Goal: Task Accomplishment & Management: Manage account settings

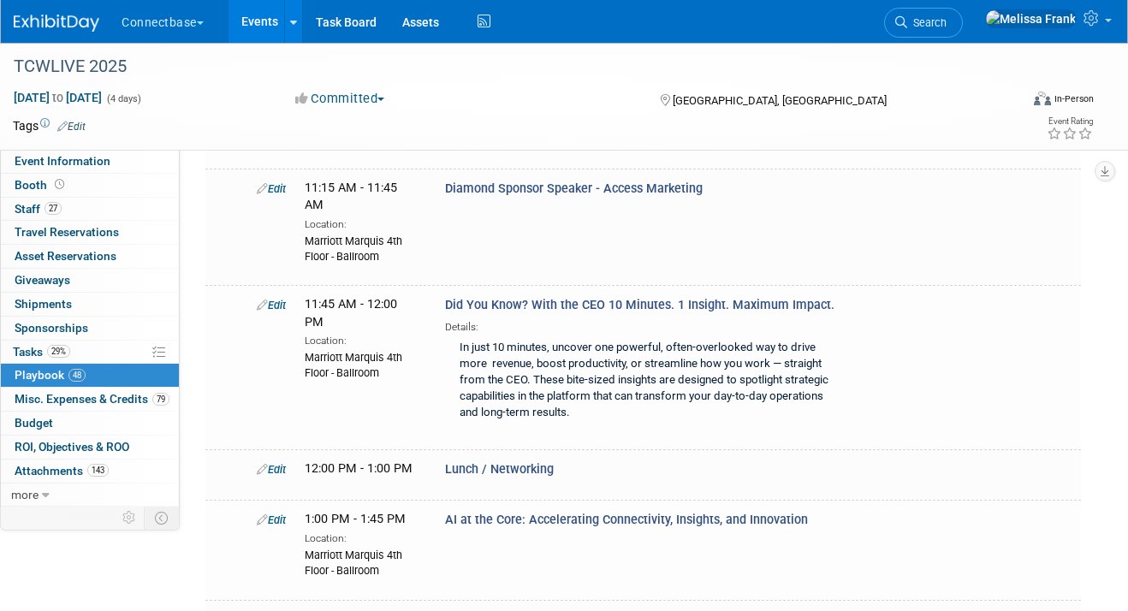
scroll to position [7351, 0]
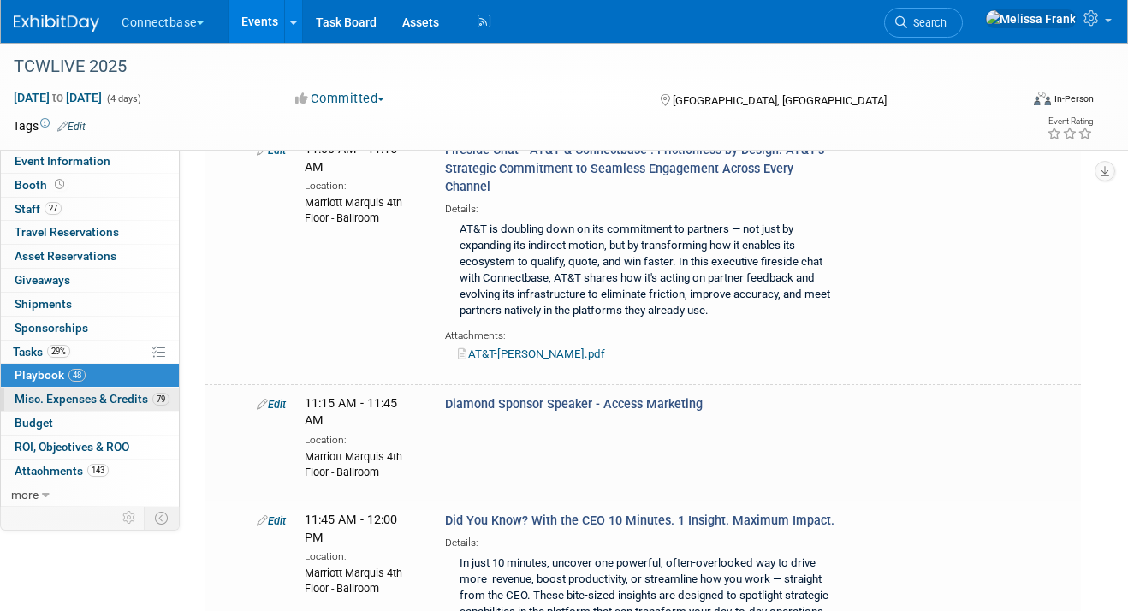
click at [84, 395] on span "Misc. Expenses & Credits 79" at bounding box center [92, 399] width 155 height 14
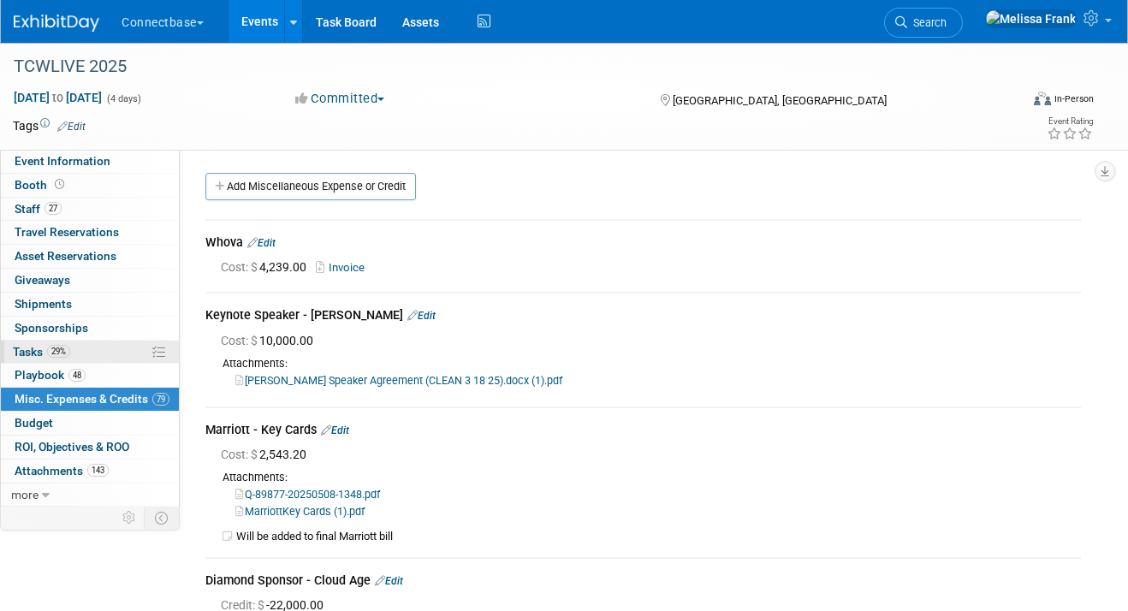
click at [74, 357] on link "29% Tasks 29%" at bounding box center [90, 352] width 178 height 23
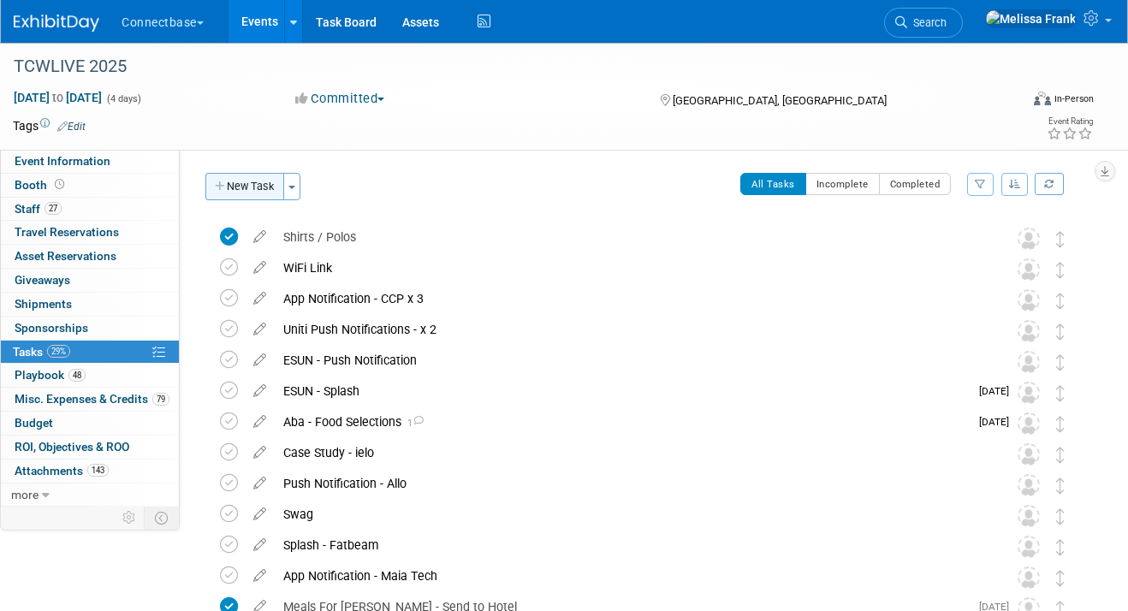
click at [256, 181] on button "New Task" at bounding box center [244, 186] width 79 height 27
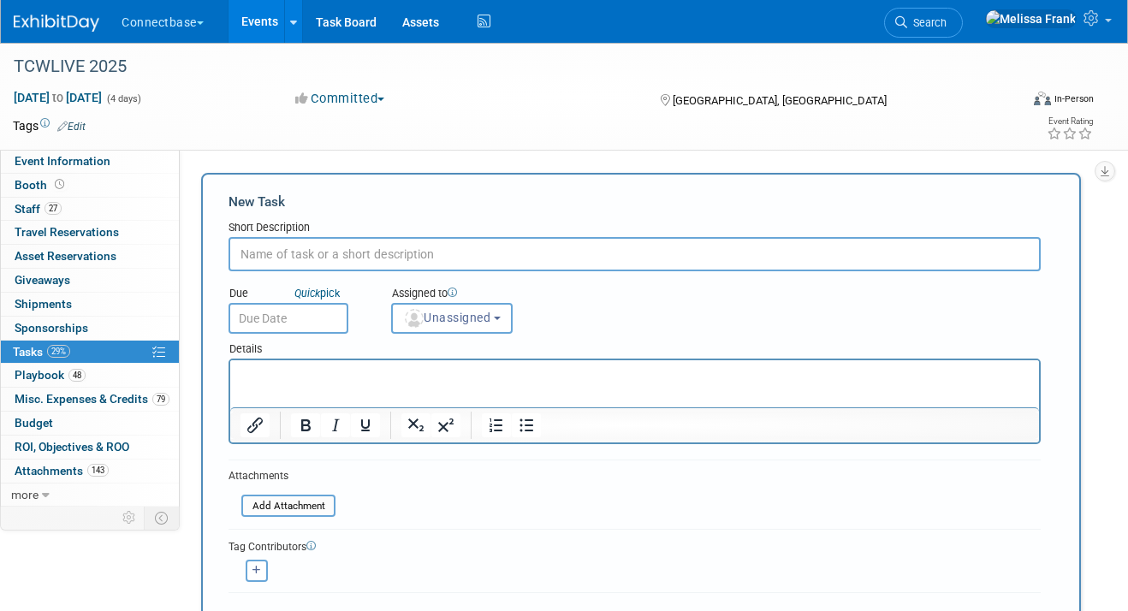
type input "C"
type input "BCMONE"
click at [298, 379] on p "Rich Text Area. Press ALT-0 for help." at bounding box center [634, 375] width 789 height 17
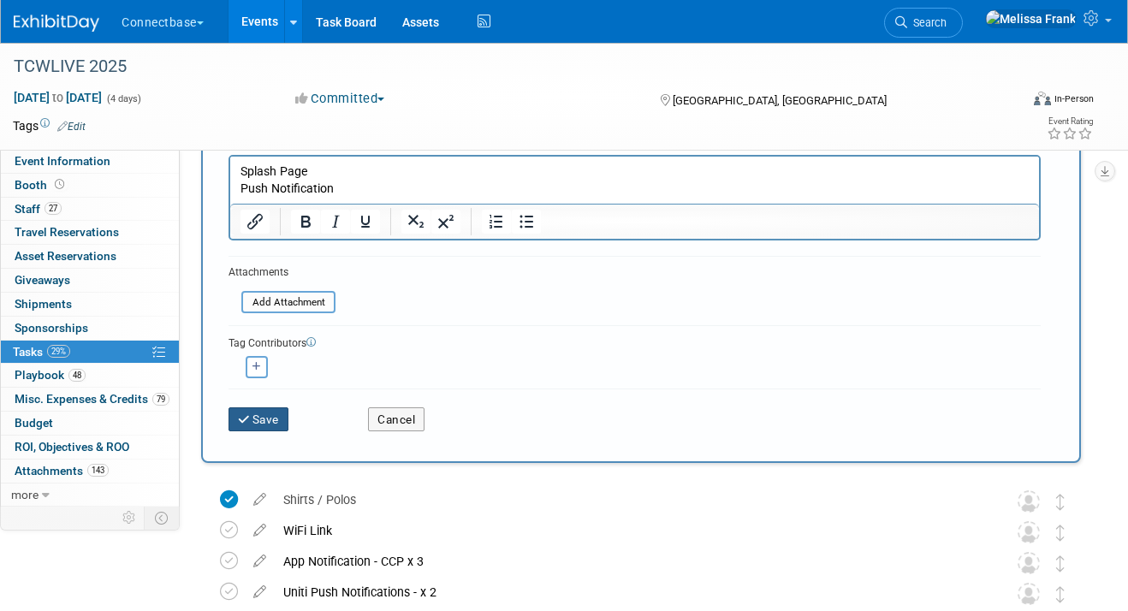
click at [267, 423] on button "Save" at bounding box center [258, 419] width 60 height 24
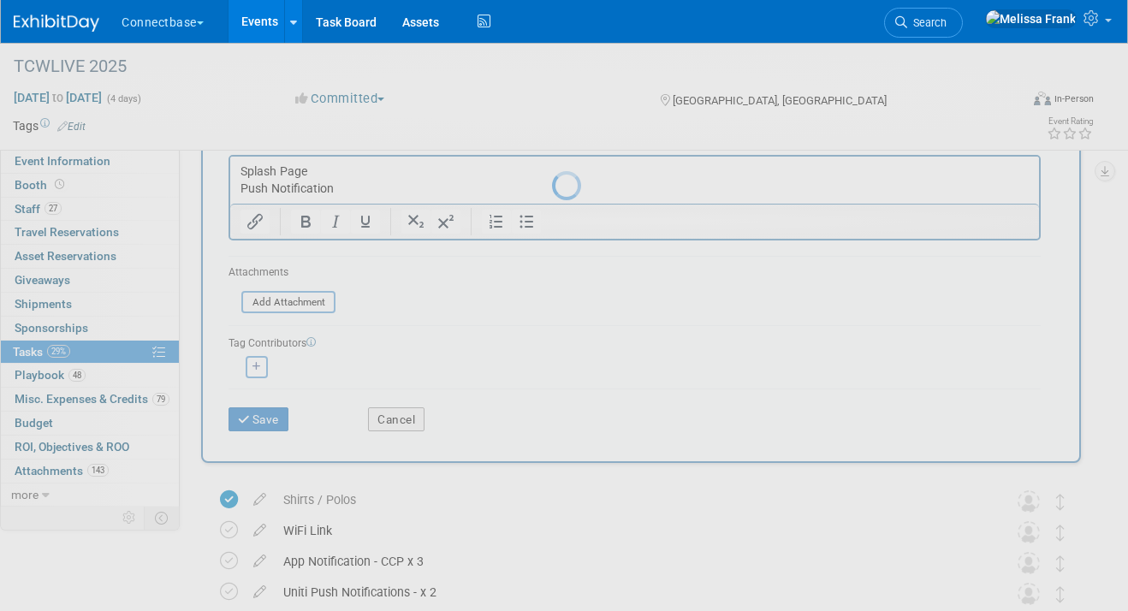
scroll to position [0, 0]
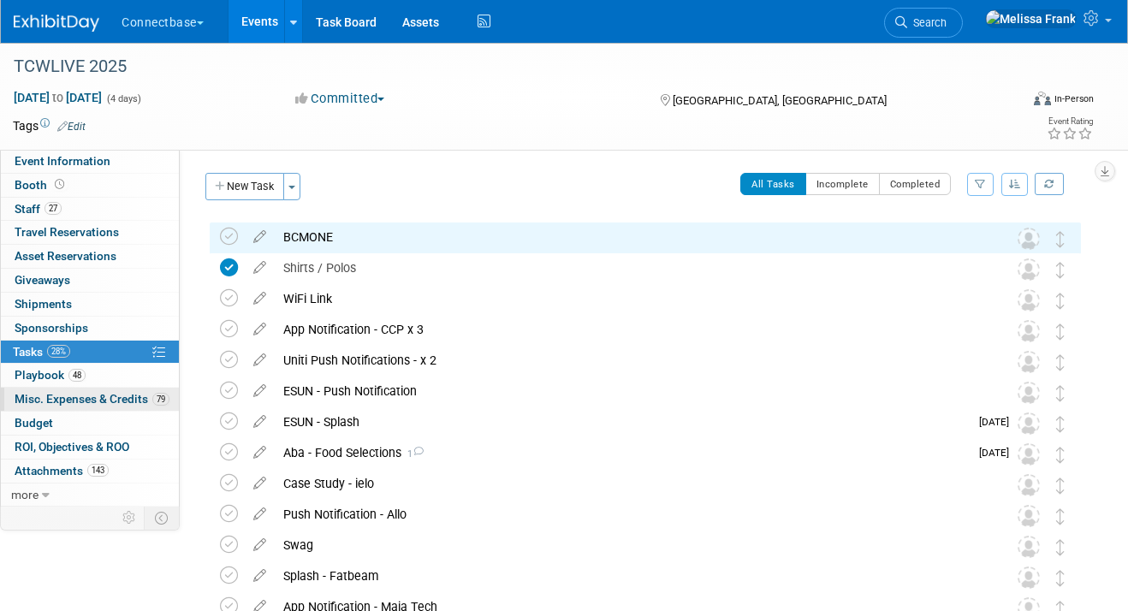
click at [114, 399] on span "Misc. Expenses & Credits 79" at bounding box center [92, 399] width 155 height 14
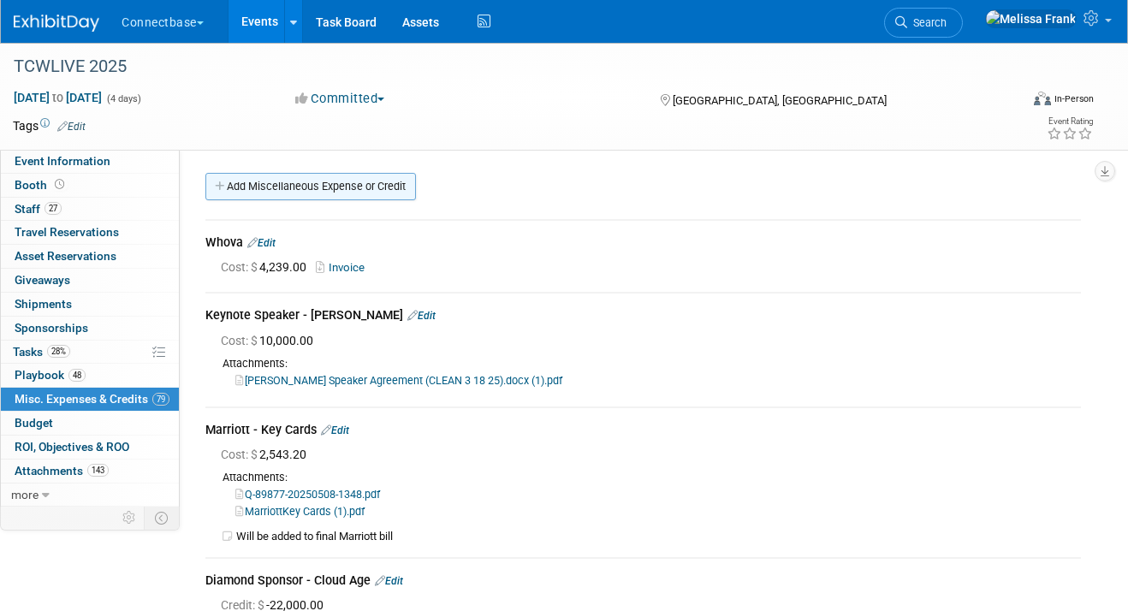
click at [338, 182] on link "Add Miscellaneous Expense or Credit" at bounding box center [310, 186] width 211 height 27
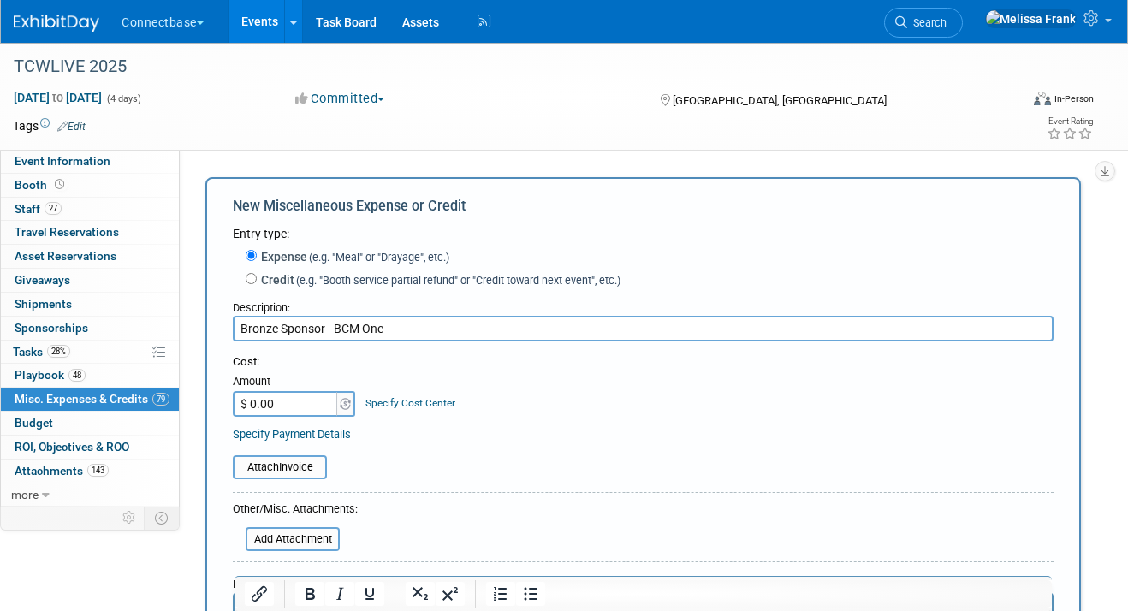
type input "Bronze Sponsor - BCM One"
click at [280, 279] on label "Credit (e.g. "Booth service partial refund" or "Credit toward next event", etc.)" at bounding box center [439, 279] width 364 height 17
click at [257, 279] on input "Credit (e.g. "Booth service partial refund" or "Credit toward next event", etc.)" at bounding box center [251, 278] width 11 height 11
radio input "true"
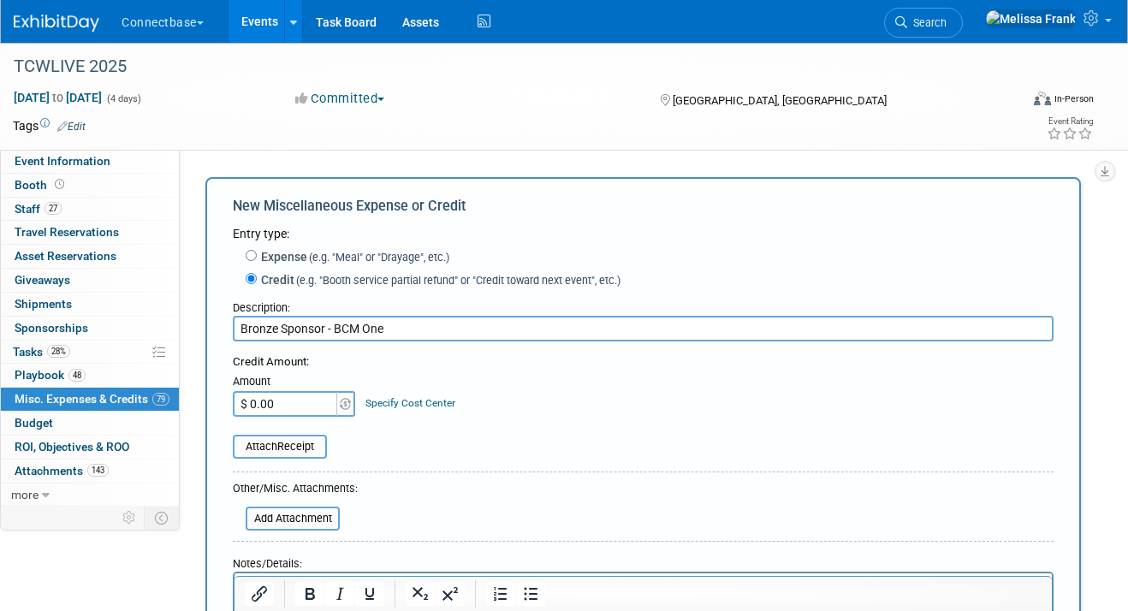
click at [282, 398] on input "$ 0.00" at bounding box center [286, 404] width 107 height 26
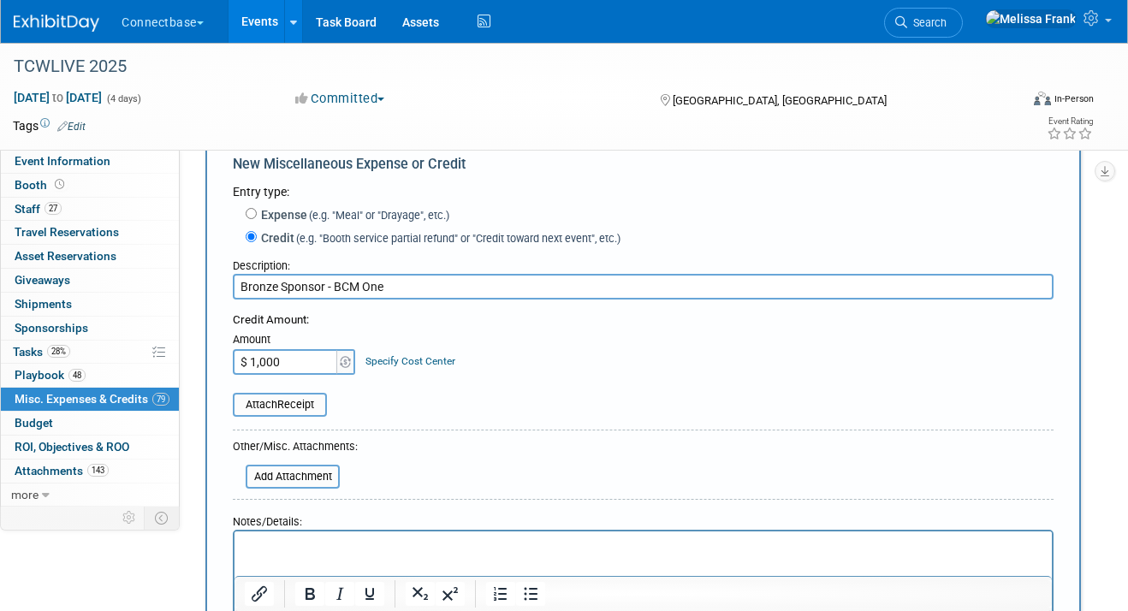
scroll to position [74, 0]
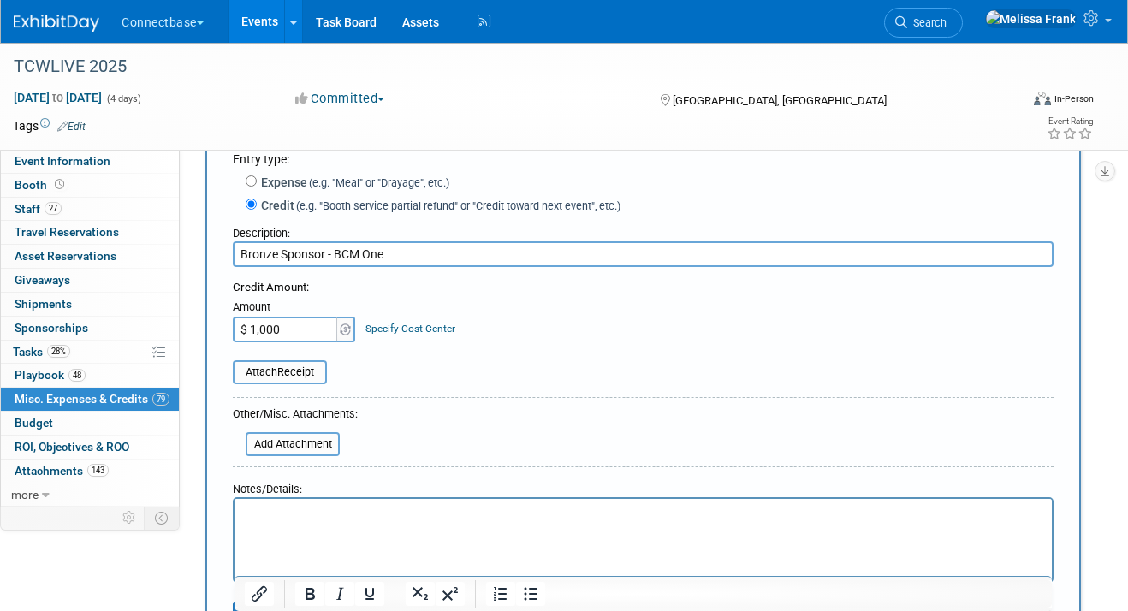
type input "$ 1,000.00"
click at [356, 522] on html at bounding box center [642, 510] width 817 height 24
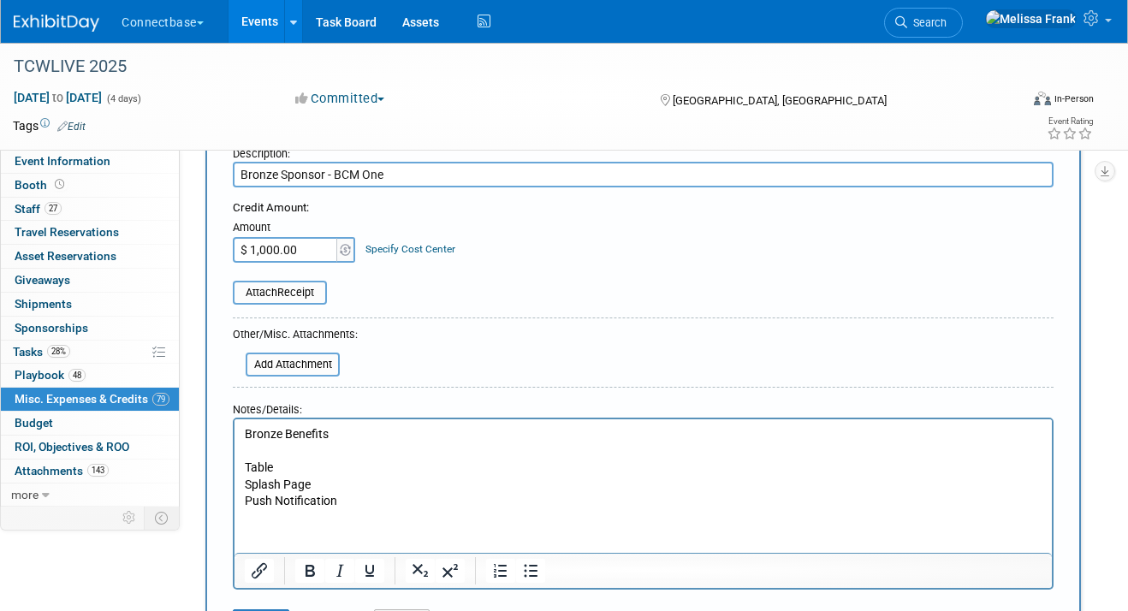
scroll to position [298, 0]
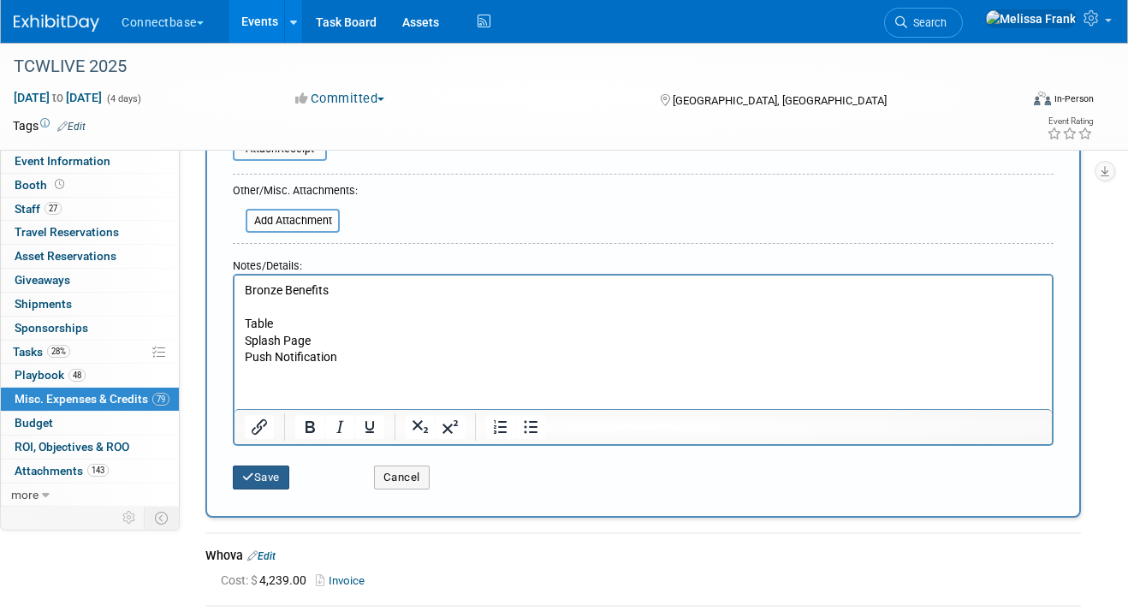
click at [279, 479] on button "Save" at bounding box center [261, 478] width 56 height 24
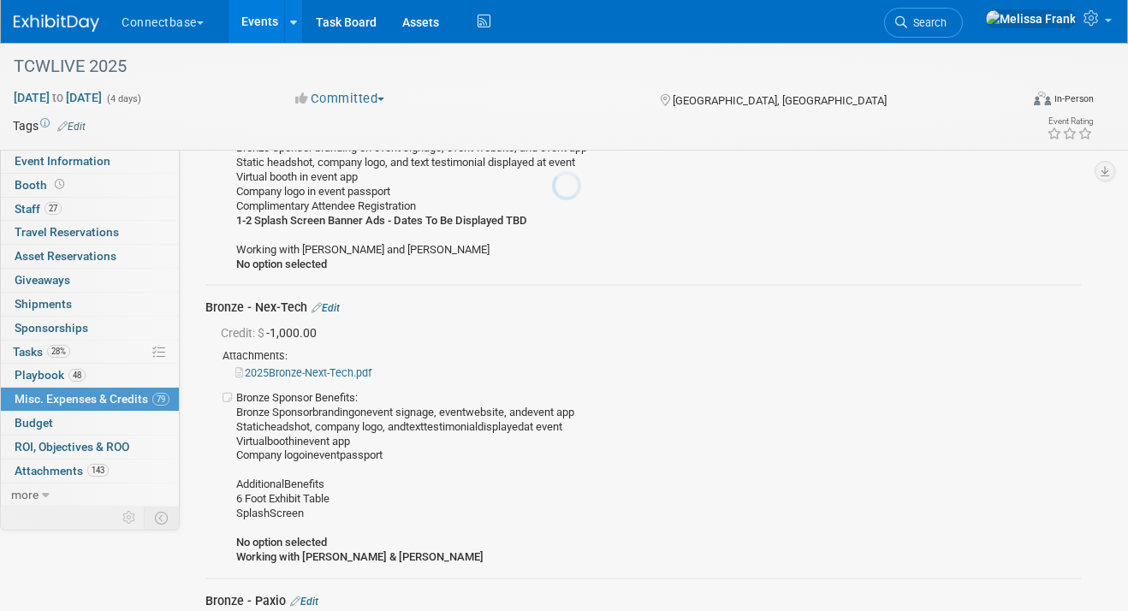
scroll to position [18133, 0]
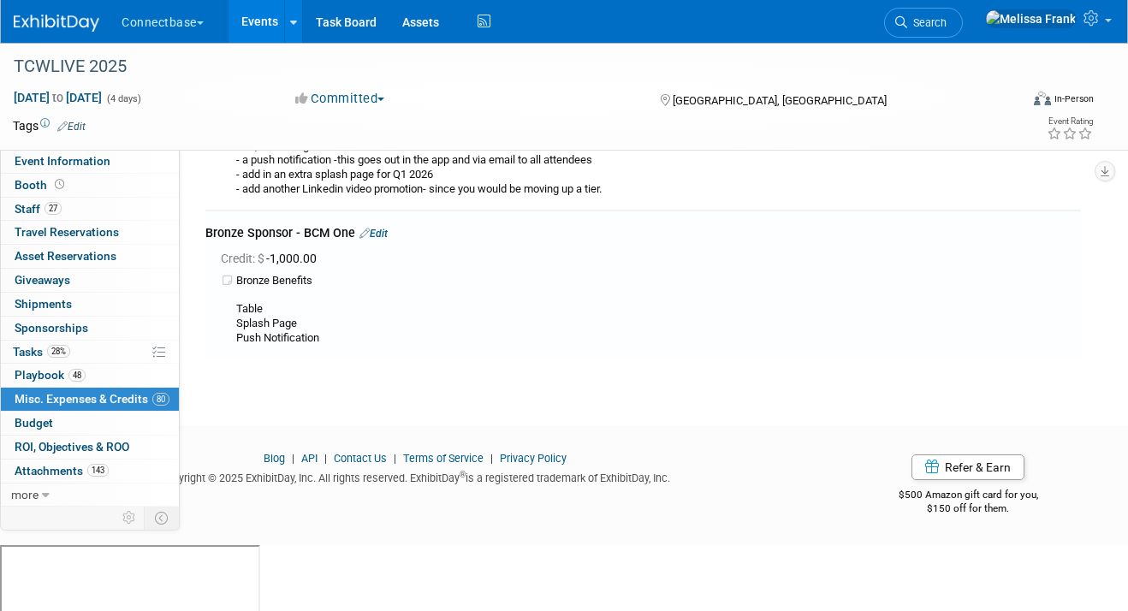
click at [388, 240] on link "Edit" at bounding box center [373, 234] width 28 height 12
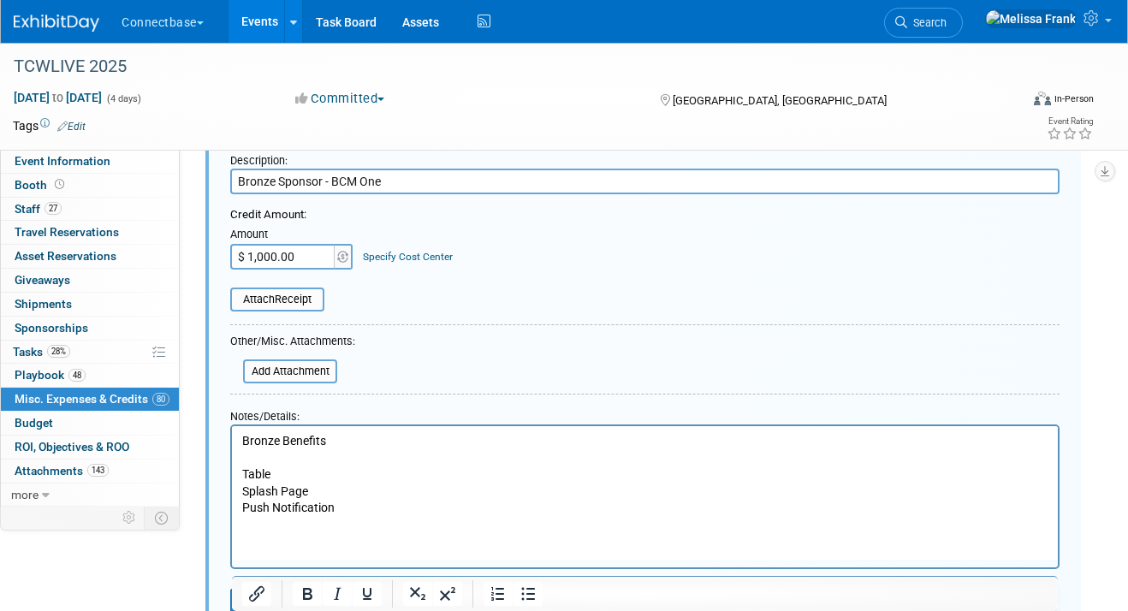
scroll to position [18359, 0]
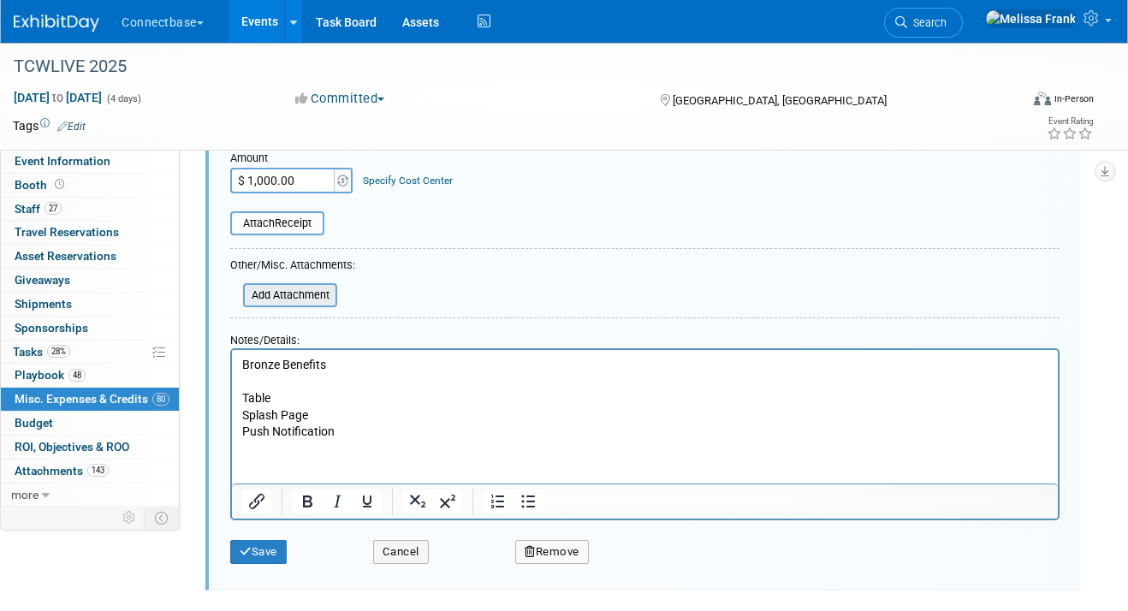
click at [298, 305] on input "file" at bounding box center [234, 295] width 204 height 21
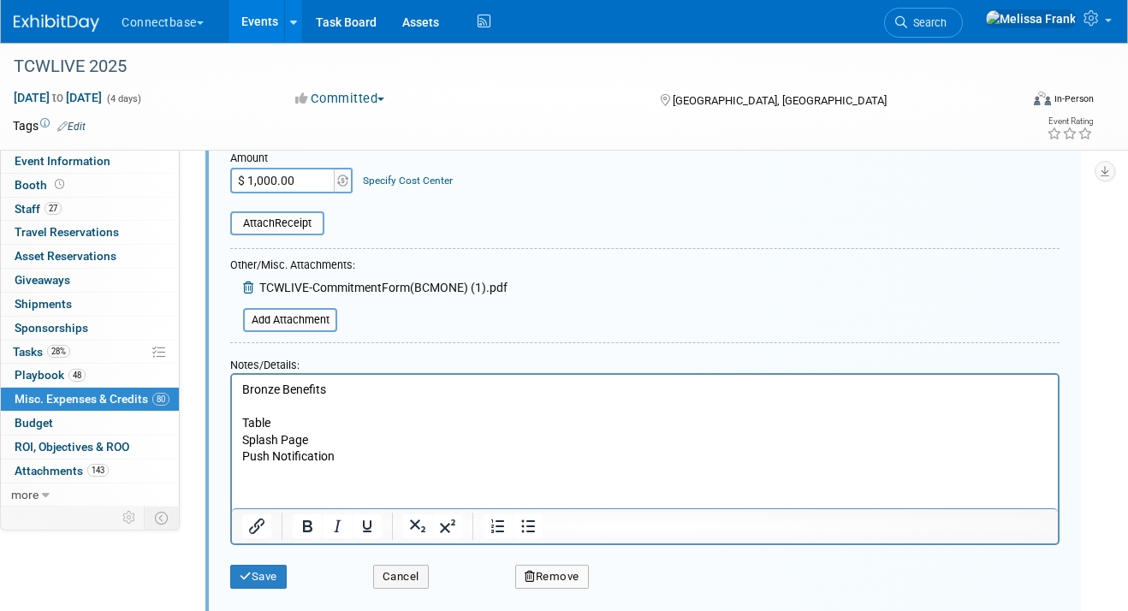
scroll to position [18590, 0]
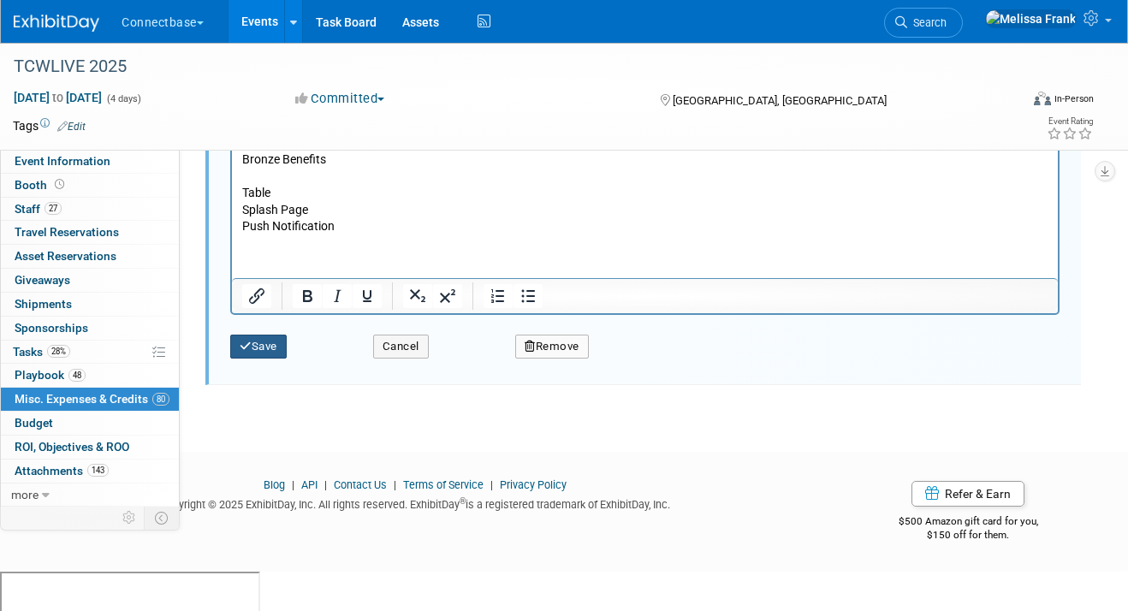
click at [276, 359] on button "Save" at bounding box center [258, 347] width 56 height 24
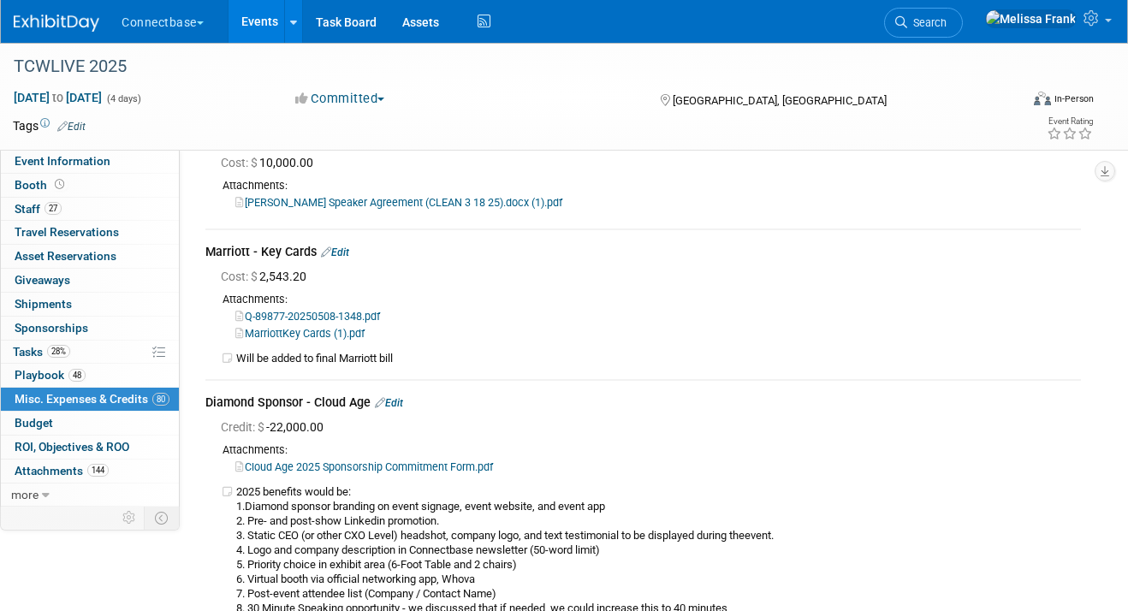
scroll to position [0, 0]
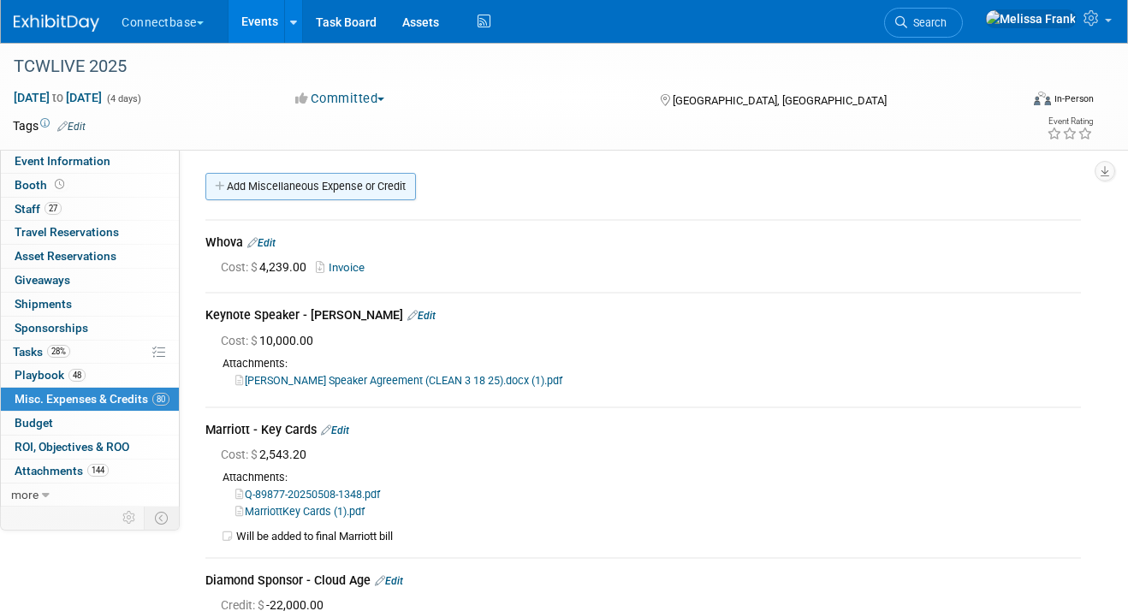
click at [317, 184] on link "Add Miscellaneous Expense or Credit" at bounding box center [310, 186] width 211 height 27
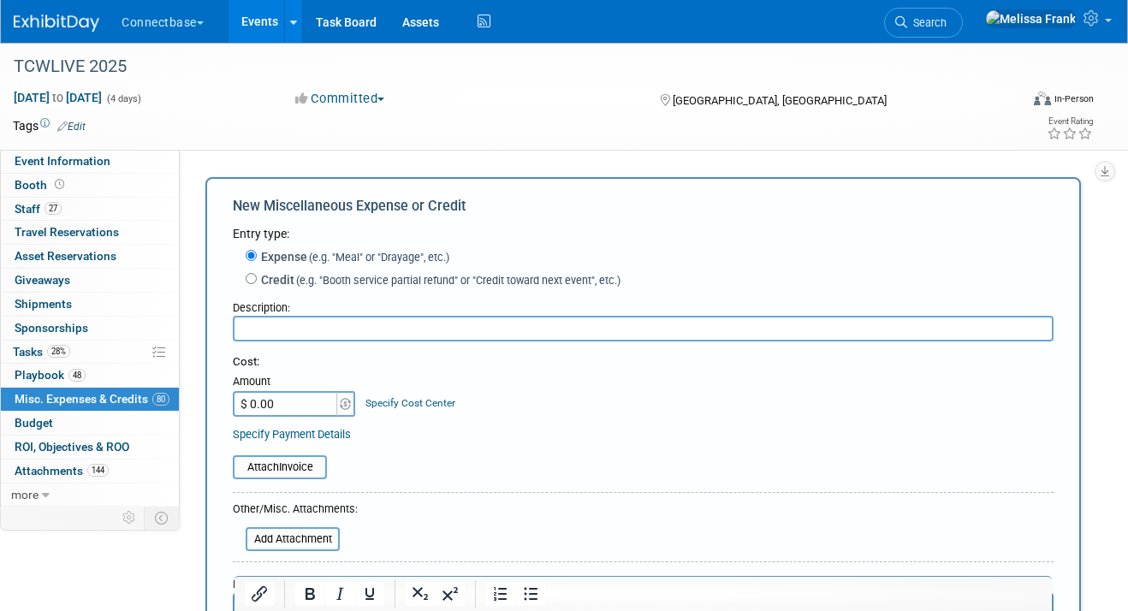
click at [270, 326] on input "text" at bounding box center [643, 329] width 821 height 26
click at [291, 278] on label "Credit (e.g. "Booth service partial refund" or "Credit toward next event", etc.)" at bounding box center [439, 279] width 364 height 17
click at [257, 278] on input "Credit (e.g. "Booth service partial refund" or "Credit toward next event", etc.)" at bounding box center [251, 278] width 11 height 11
radio input "true"
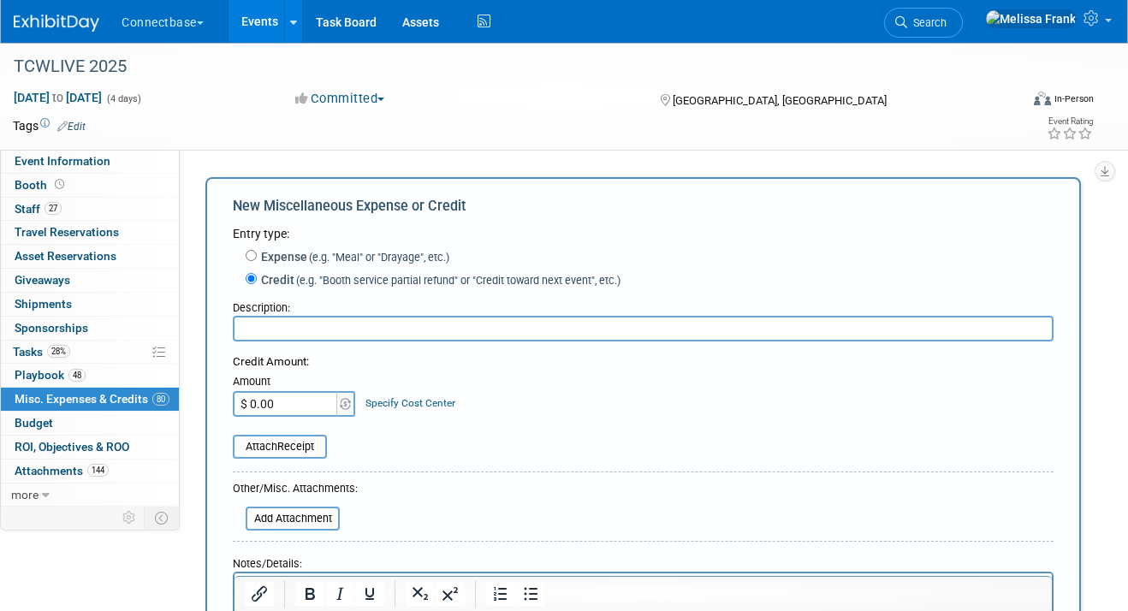
click at [277, 331] on input "text" at bounding box center [643, 329] width 821 height 26
type input "Bronze Sponsor - Linx"
click at [290, 405] on input "$ 0.00" at bounding box center [286, 404] width 107 height 26
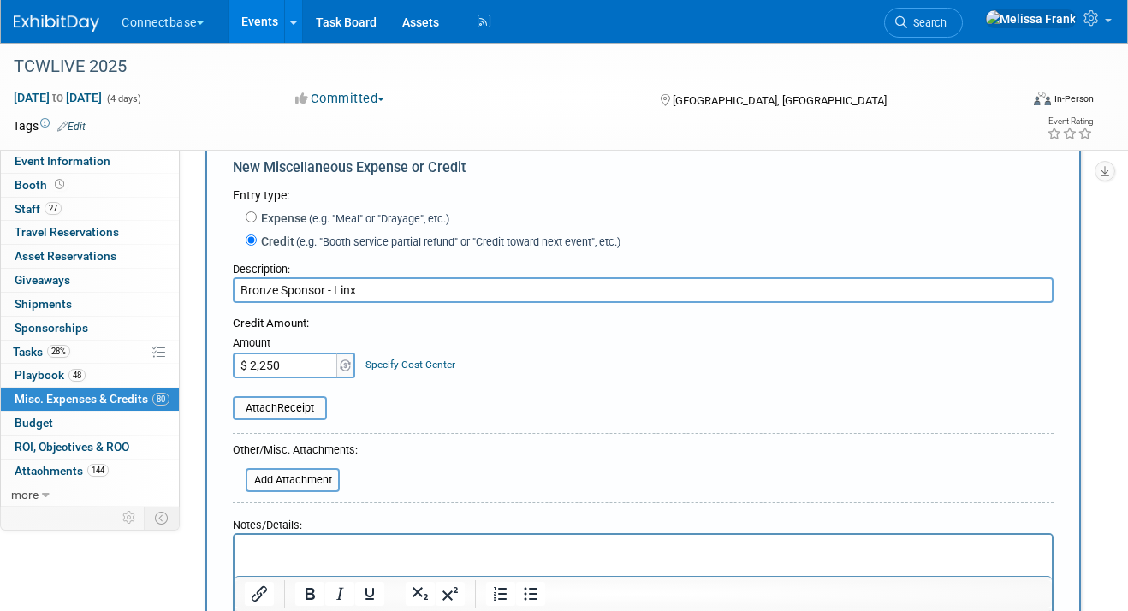
scroll to position [89, 0]
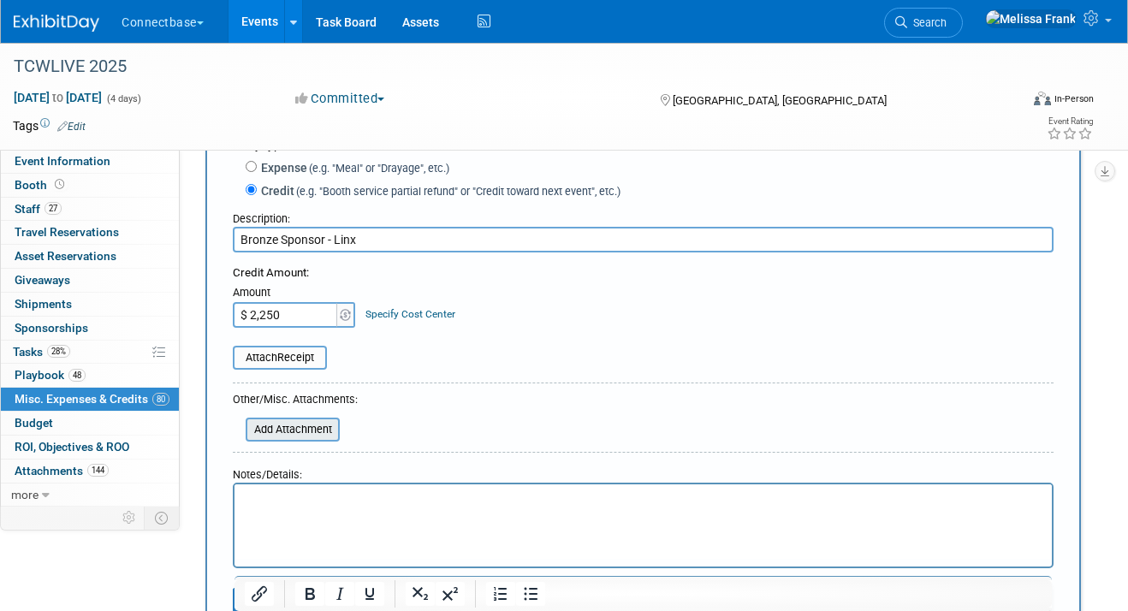
type input "$ 2,250.00"
click at [316, 424] on input "file" at bounding box center [236, 429] width 204 height 21
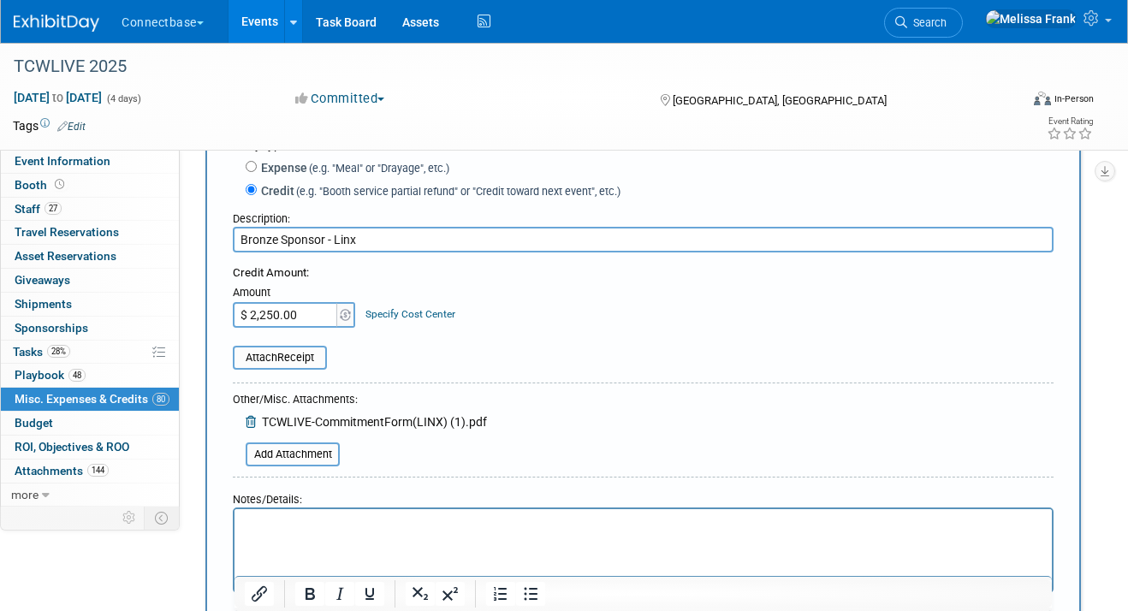
click at [379, 531] on p "Rich Text Area. Press ALT-0 for help." at bounding box center [644, 523] width 798 height 17
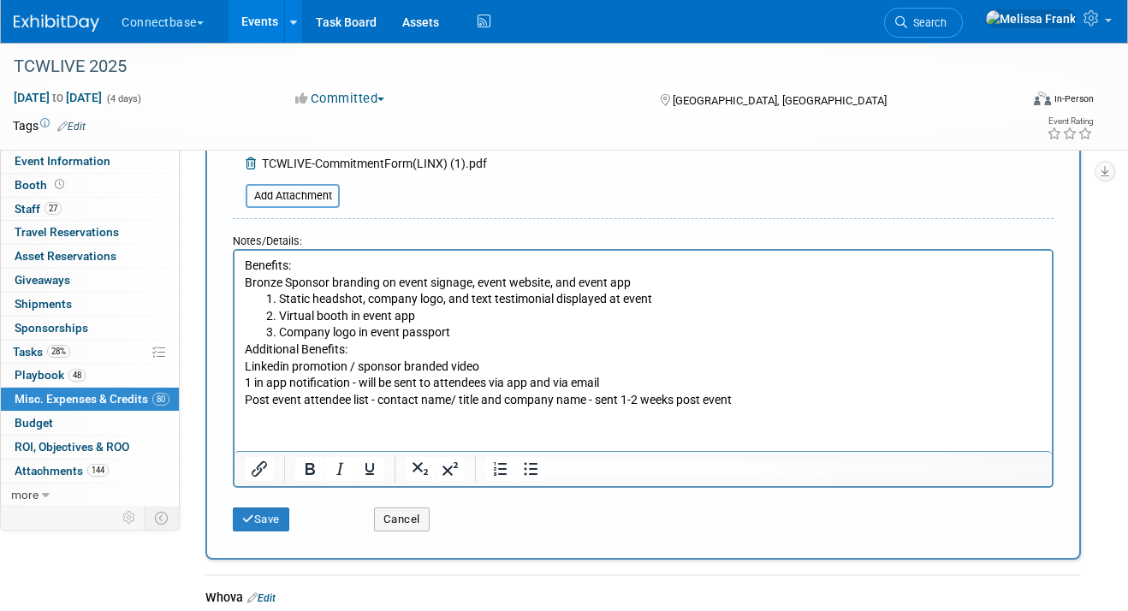
scroll to position [288, 0]
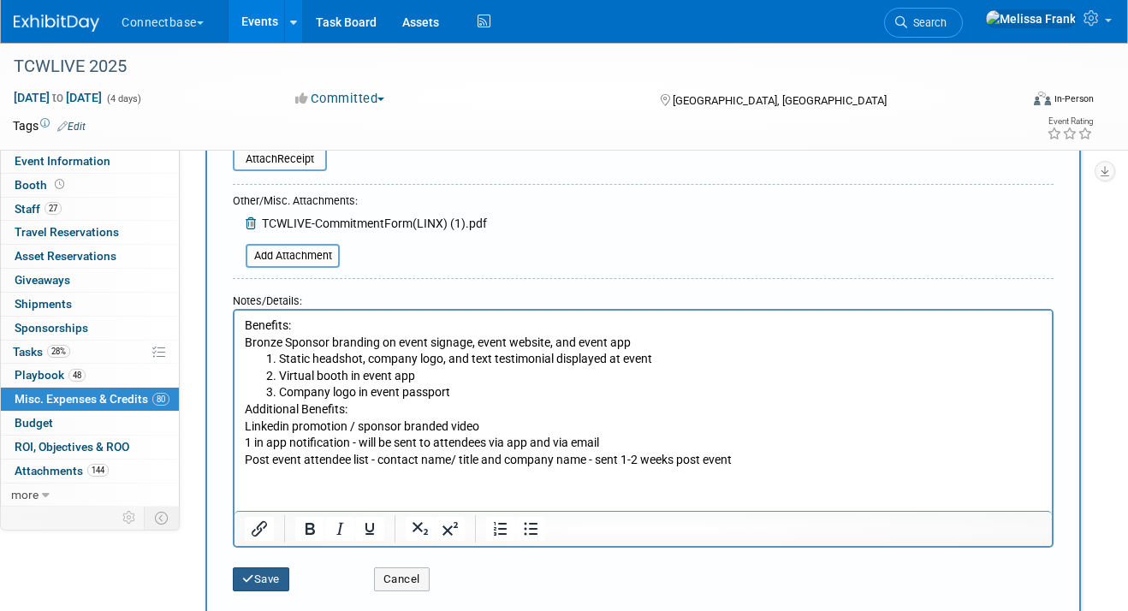
click at [256, 579] on button "Save" at bounding box center [261, 579] width 56 height 24
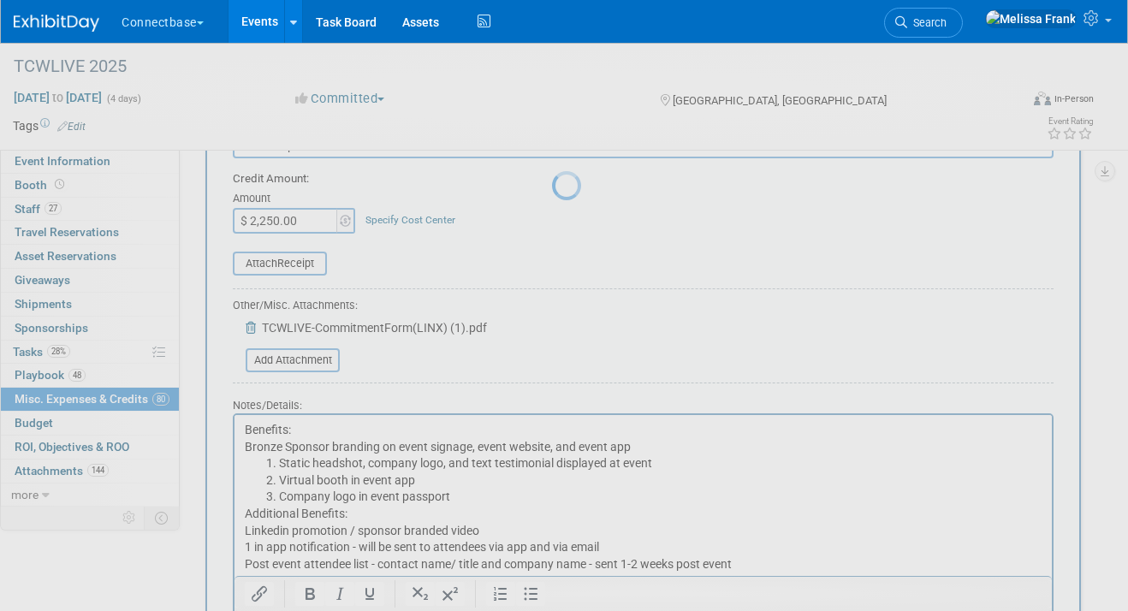
scroll to position [174, 0]
